Goal: Task Accomplishment & Management: Use online tool/utility

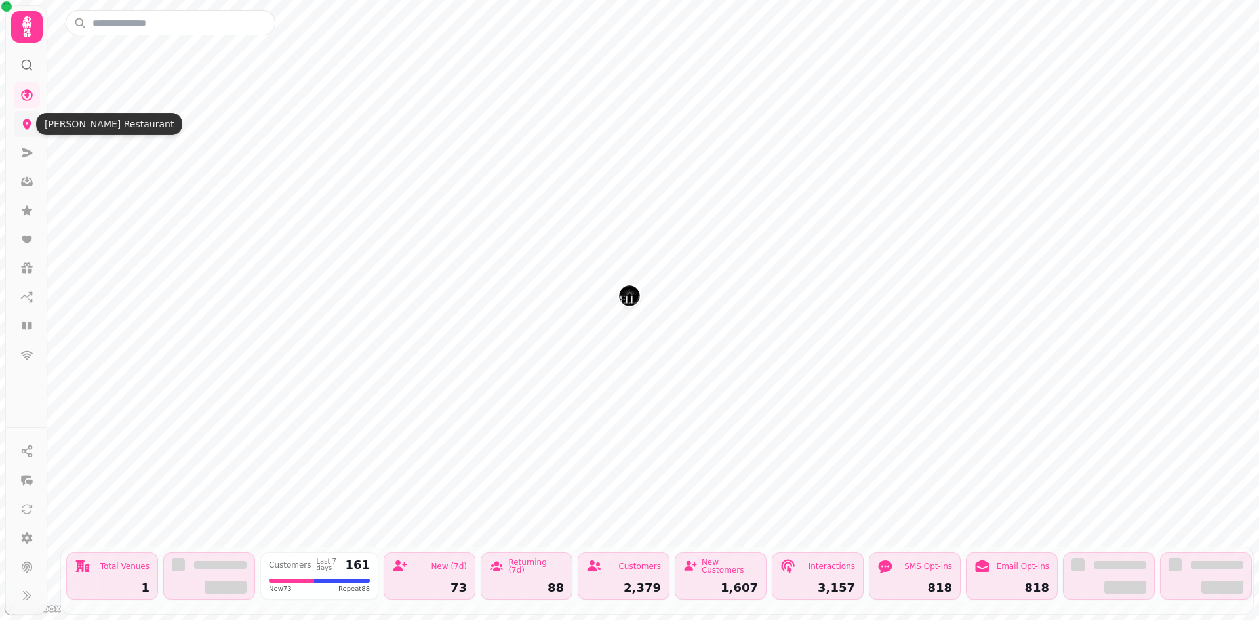
click at [32, 122] on icon at bounding box center [26, 123] width 13 height 13
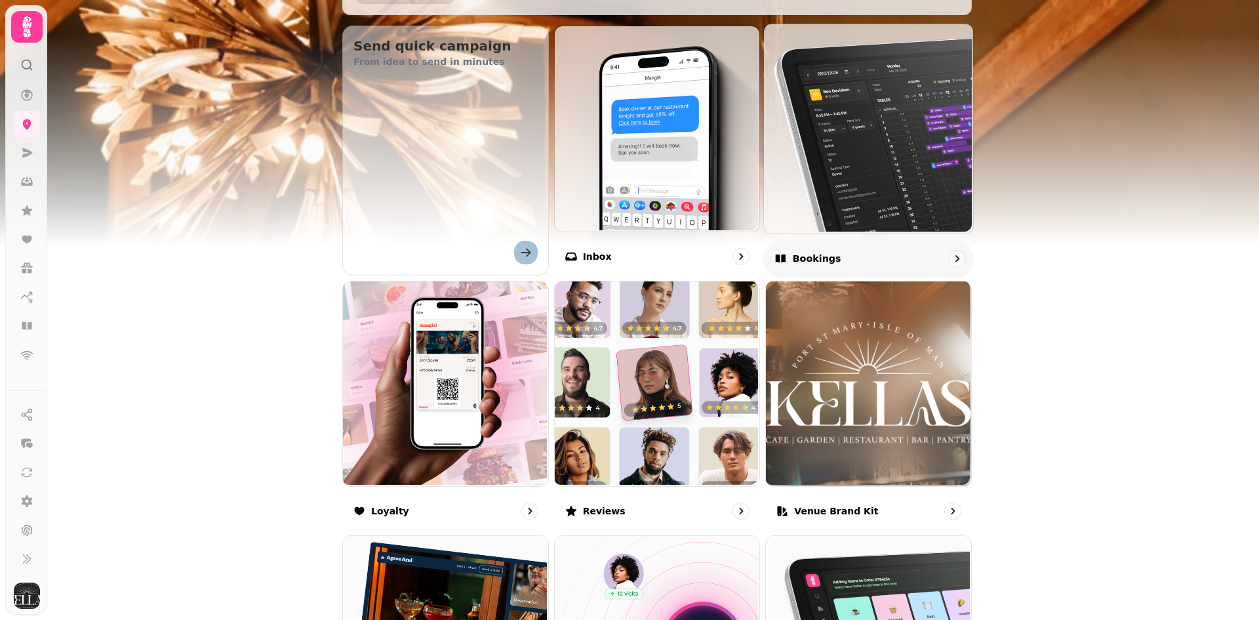
scroll to position [384, 0]
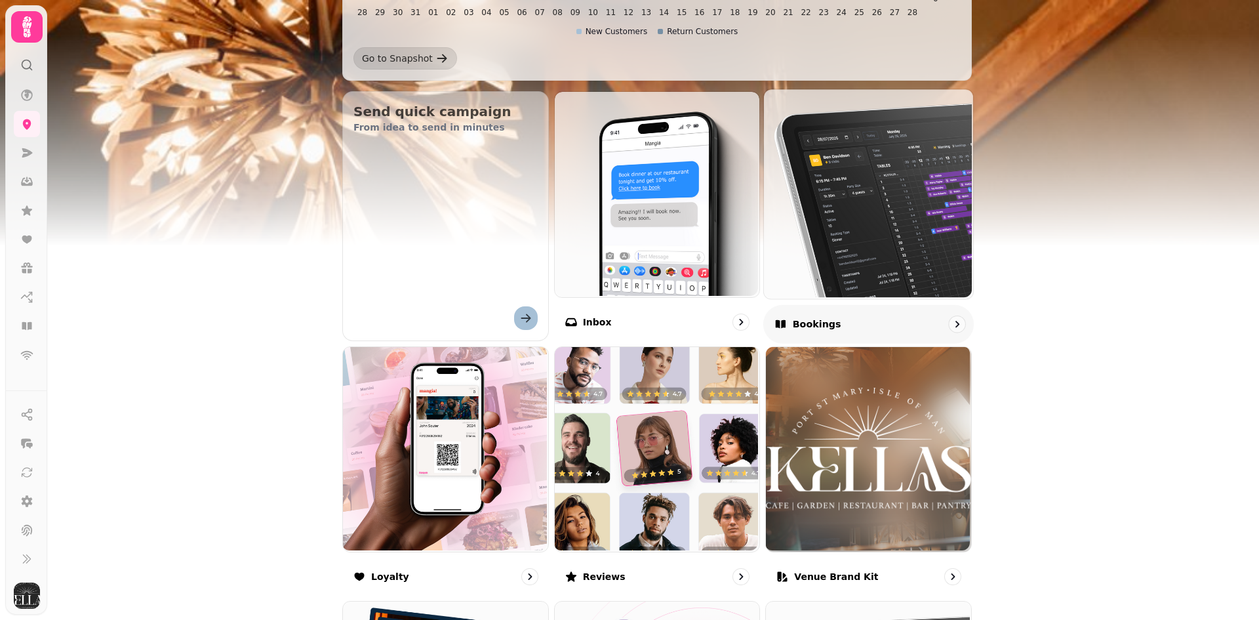
click at [814, 321] on p "Bookings" at bounding box center [817, 323] width 49 height 13
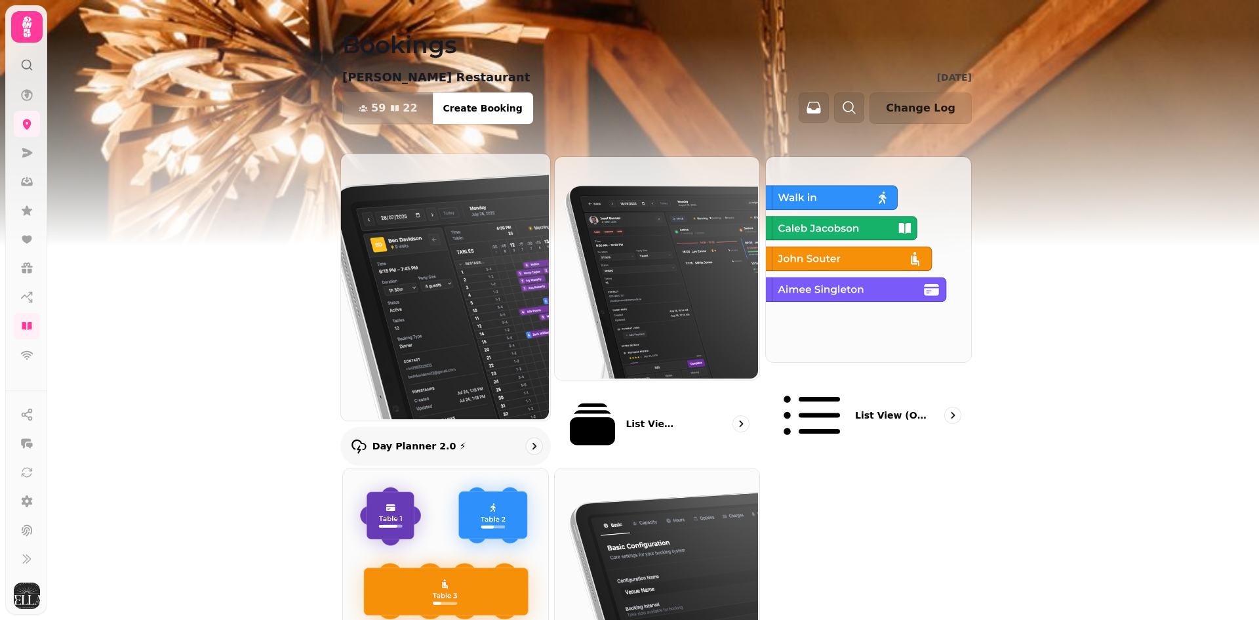
click at [403, 439] on p "Day Planner 2.0 ⚡" at bounding box center [420, 445] width 94 height 13
